Goal: Find contact information: Find contact information

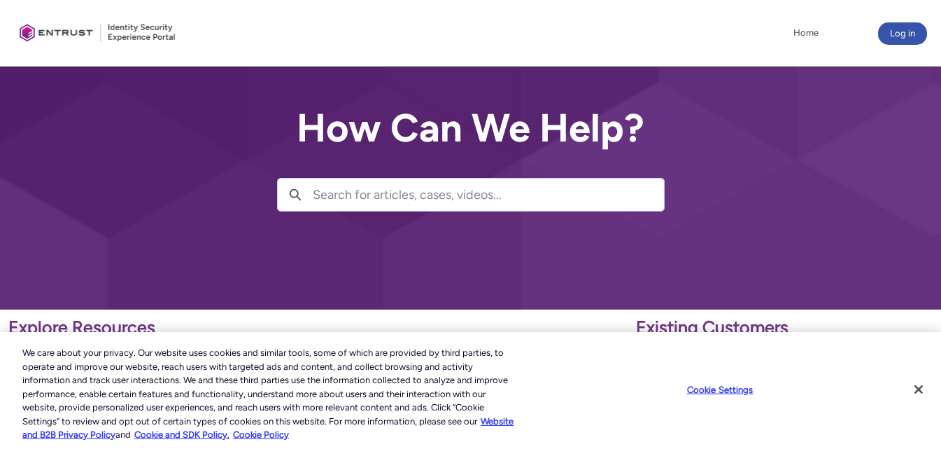
scroll to position [70, 0]
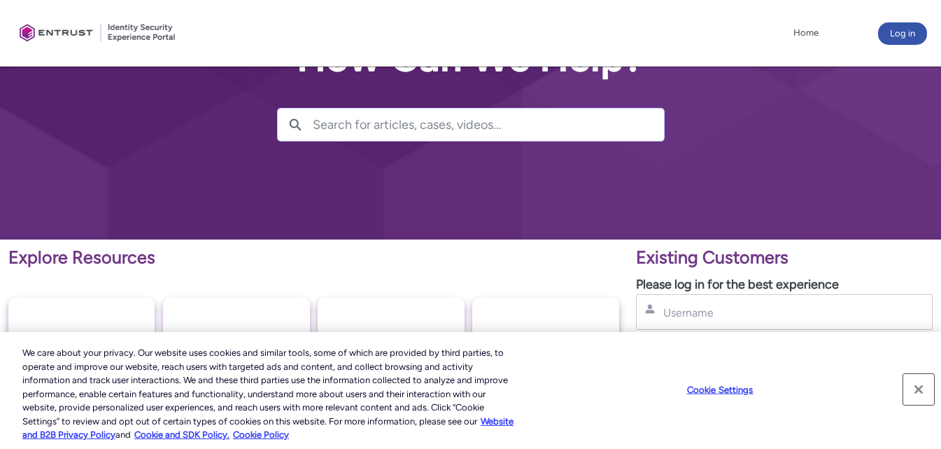
click at [918, 390] on button "Close" at bounding box center [919, 389] width 31 height 31
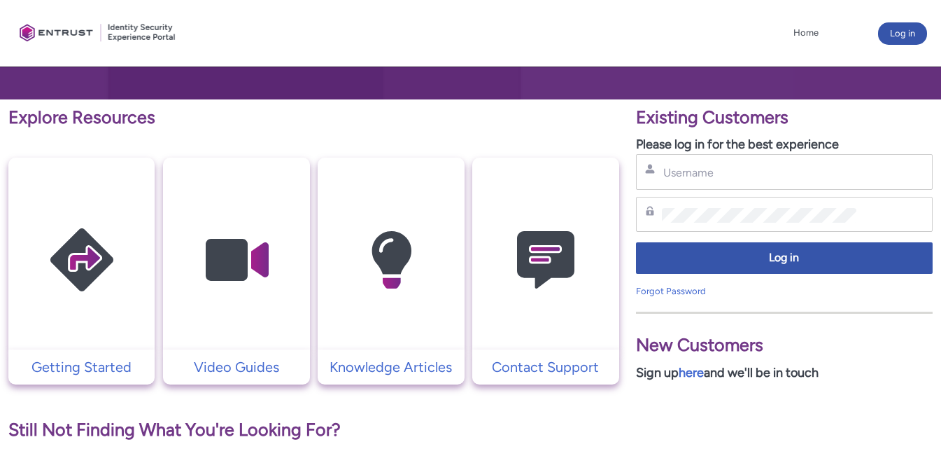
scroll to position [280, 0]
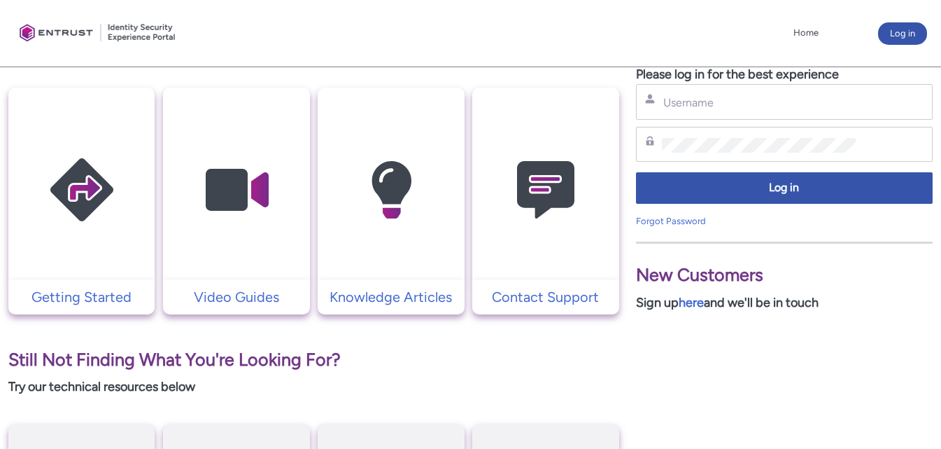
click at [538, 307] on td "Contact Support" at bounding box center [545, 296] width 146 height 35
click at [535, 300] on p "Contact Support" at bounding box center [545, 296] width 132 height 21
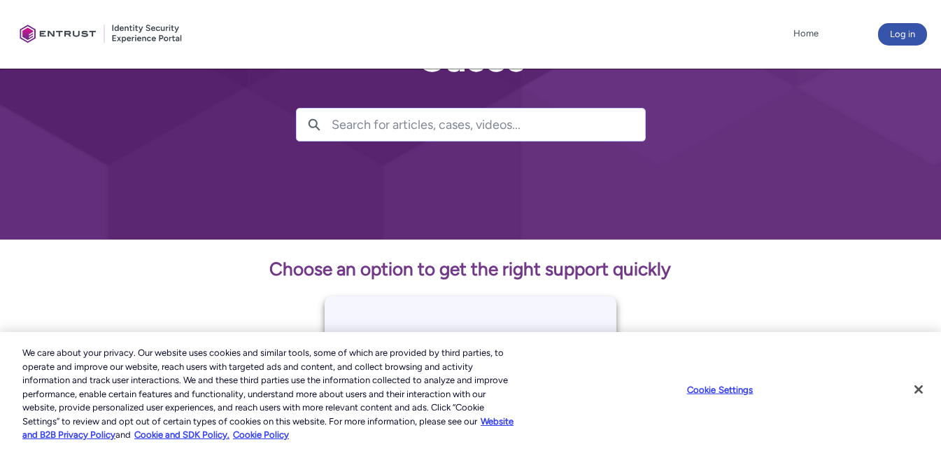
scroll to position [140, 0]
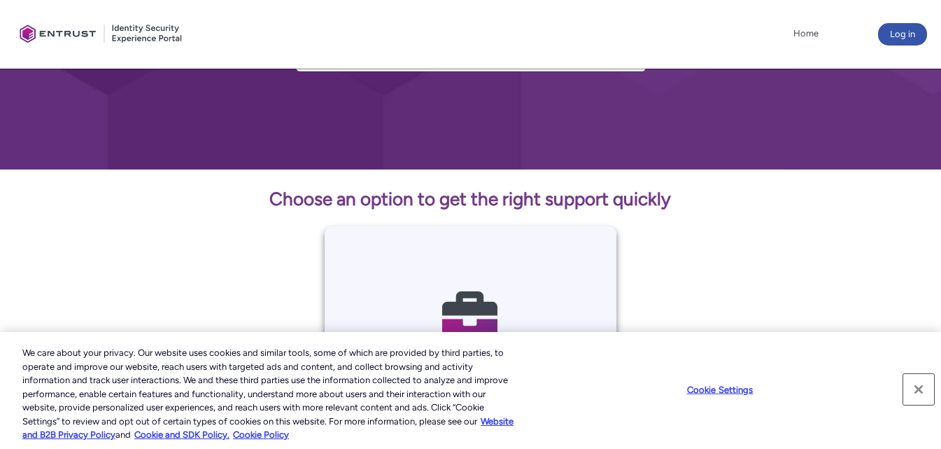
click at [923, 394] on button "Close" at bounding box center [919, 389] width 31 height 31
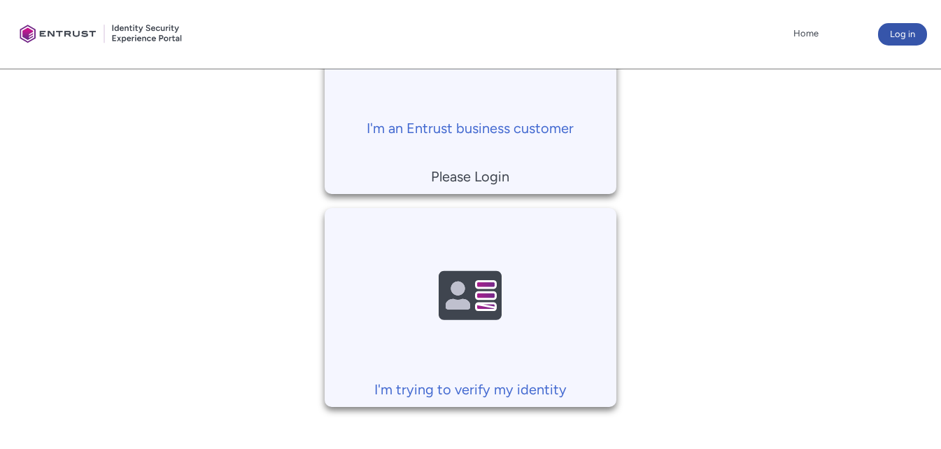
scroll to position [490, 0]
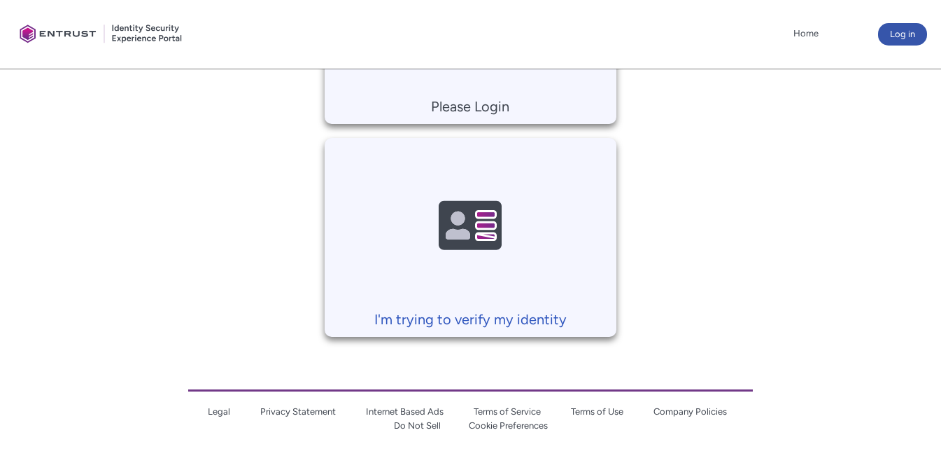
click at [426, 295] on img at bounding box center [470, 226] width 133 height 150
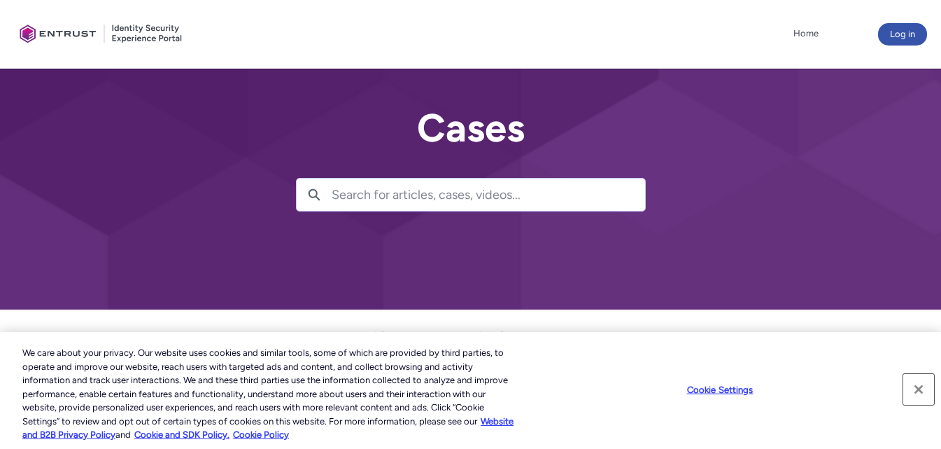
click at [913, 386] on button "Close" at bounding box center [919, 389] width 31 height 31
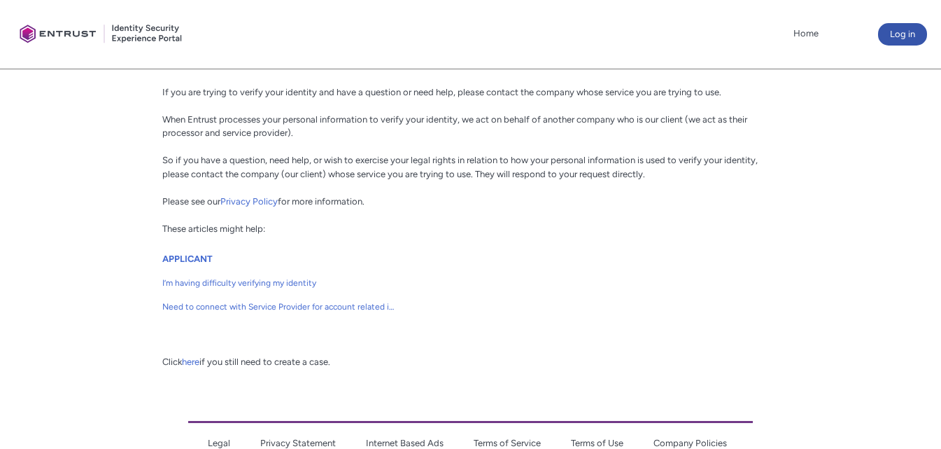
scroll to position [349, 0]
